Goal: Information Seeking & Learning: Learn about a topic

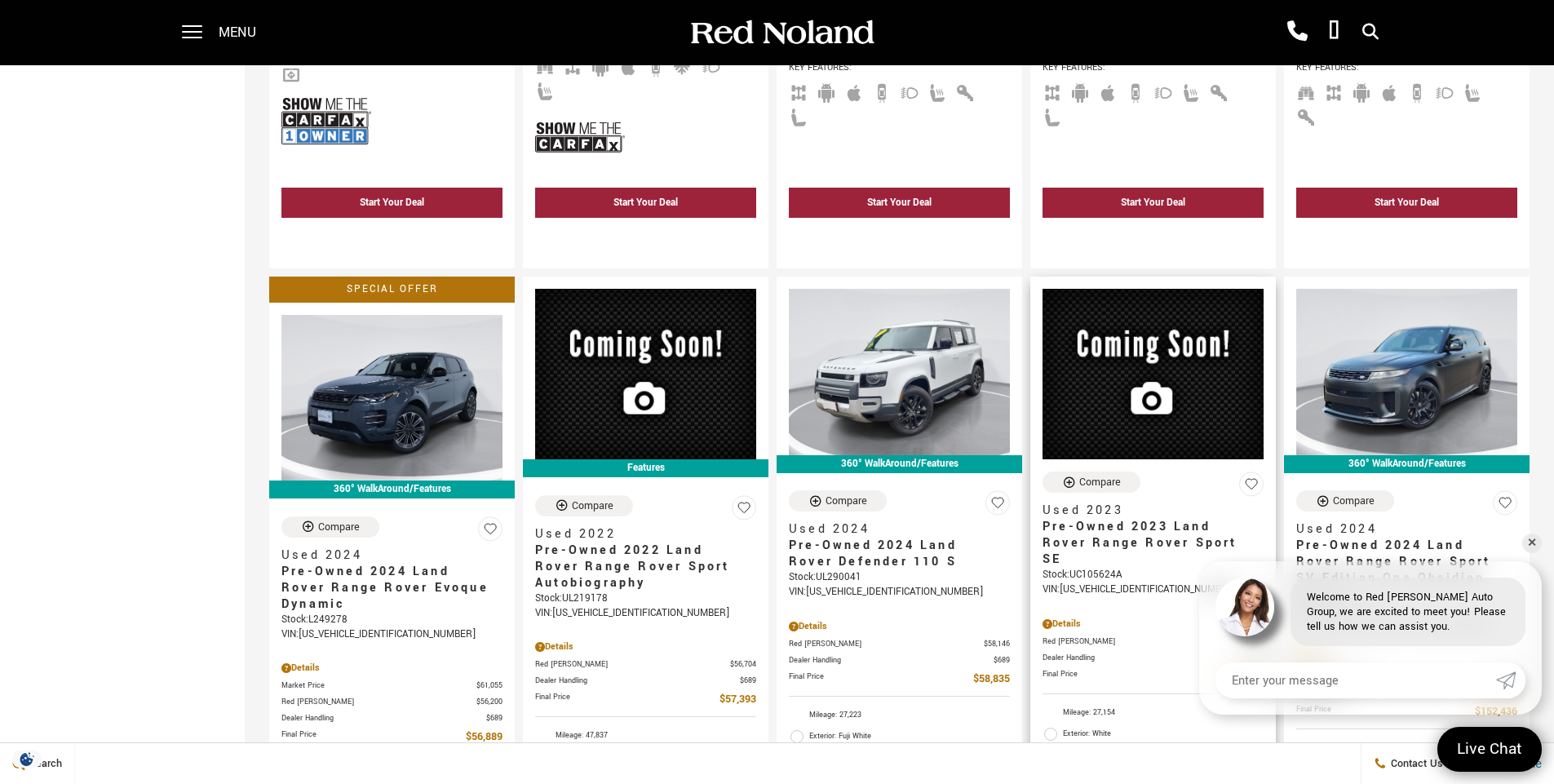
scroll to position [1632, 0]
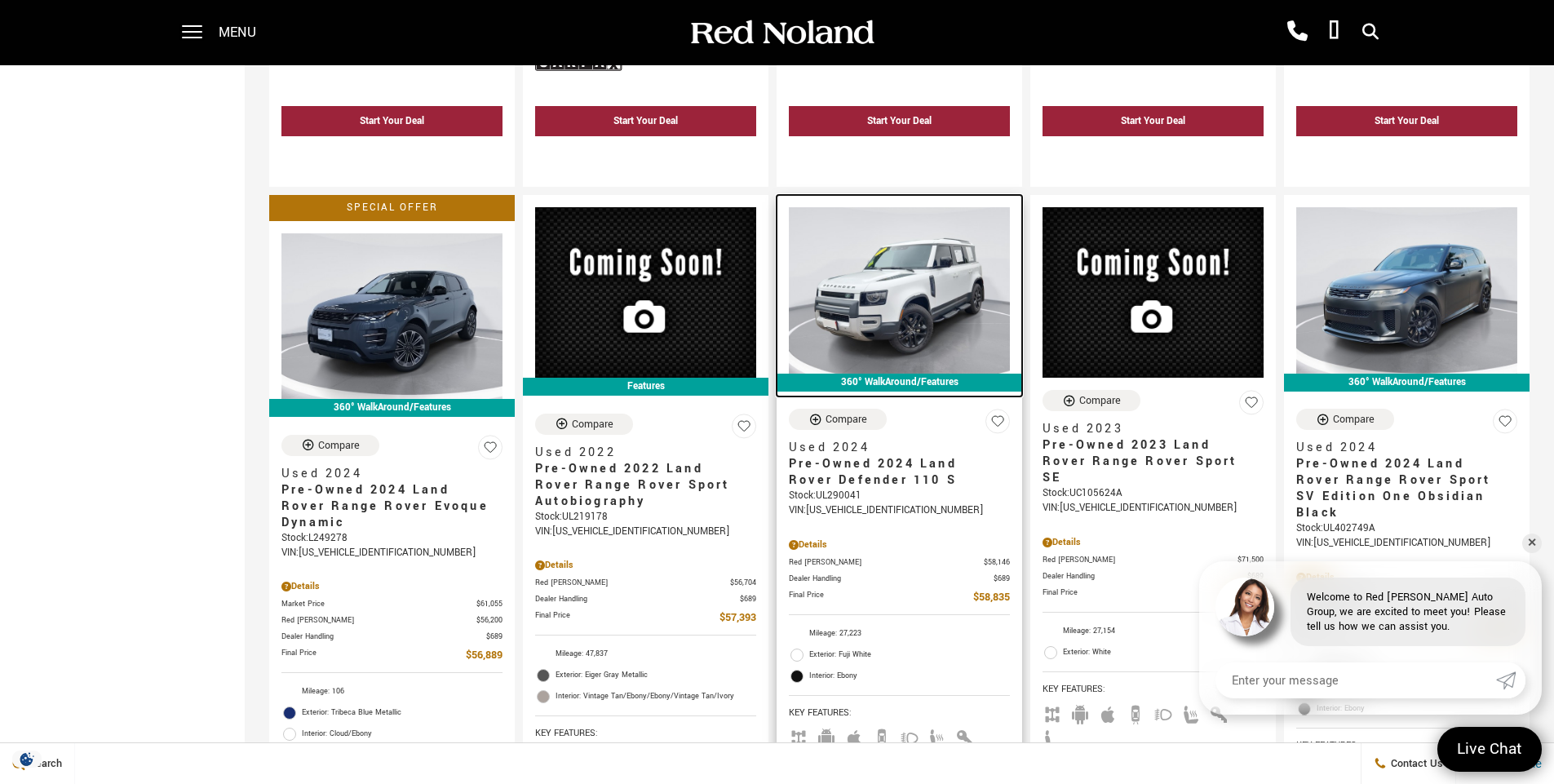
click at [931, 244] on img at bounding box center [900, 290] width 221 height 165
